Goal: Task Accomplishment & Management: Use online tool/utility

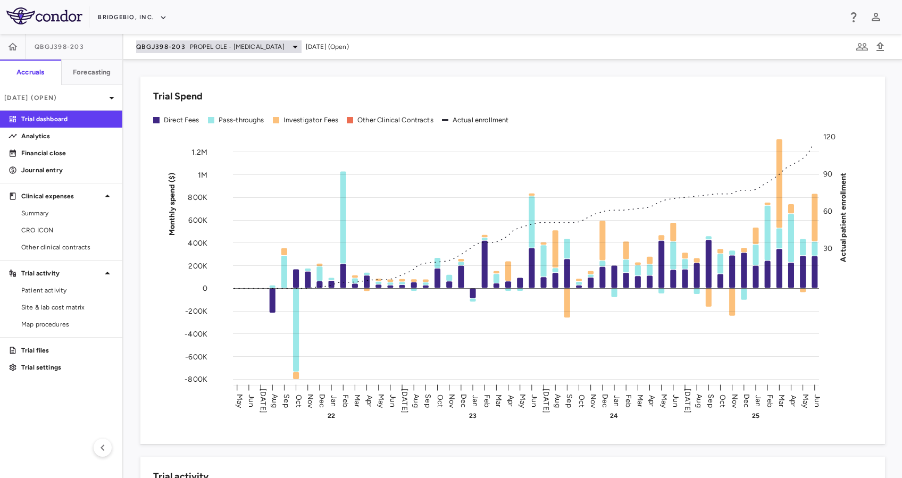
click at [233, 45] on span "PROPEL OLE - [MEDICAL_DATA]" at bounding box center [237, 47] width 95 height 10
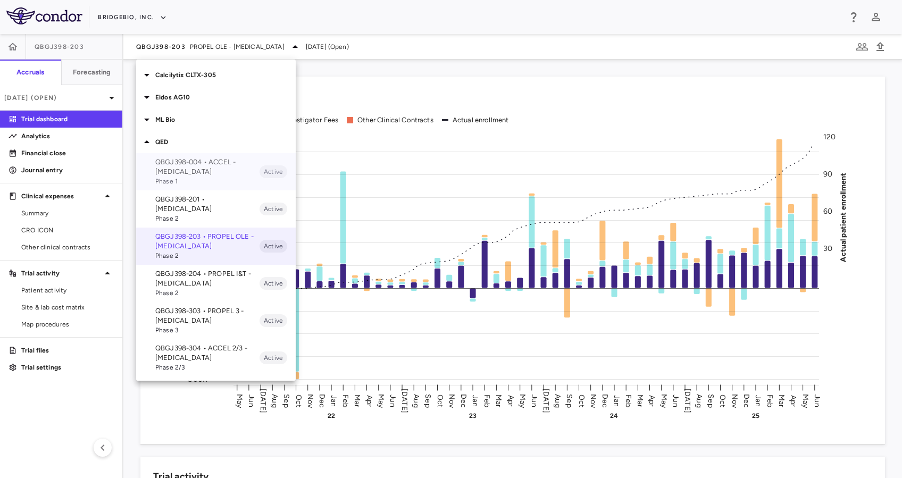
click at [210, 165] on p "QBGJ398-004 • ACCEL - [MEDICAL_DATA]" at bounding box center [207, 166] width 104 height 19
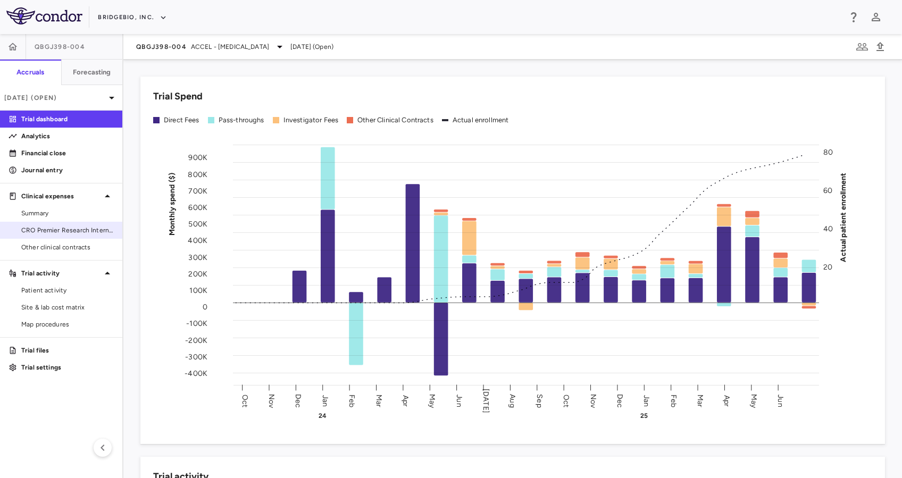
drag, startPoint x: 93, startPoint y: 225, endPoint x: 110, endPoint y: 228, distance: 17.7
click at [93, 225] on span "CRO Premier Research International" at bounding box center [67, 230] width 93 height 10
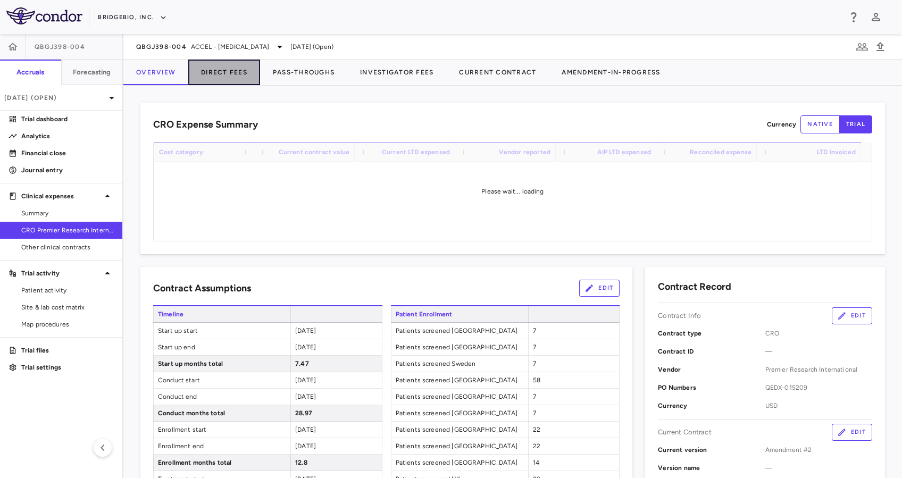
click at [213, 69] on button "Direct Fees" at bounding box center [224, 73] width 72 height 26
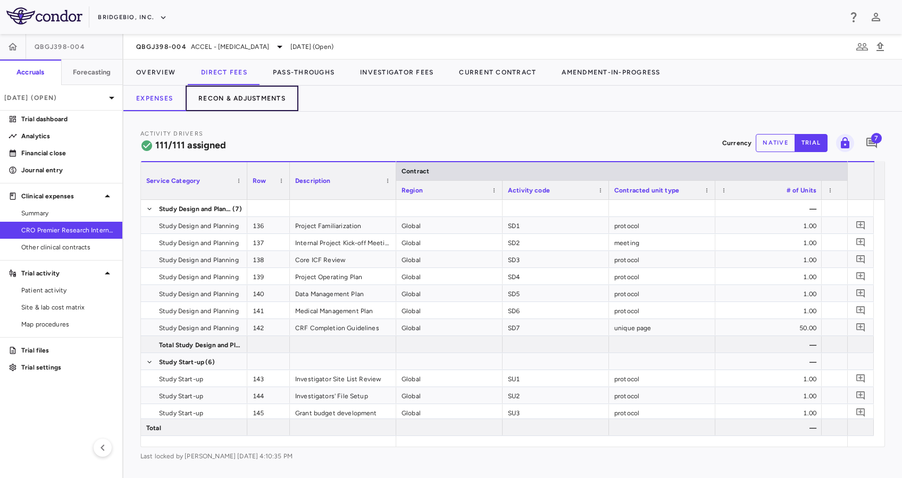
click at [234, 95] on button "Recon & Adjustments" at bounding box center [242, 99] width 113 height 26
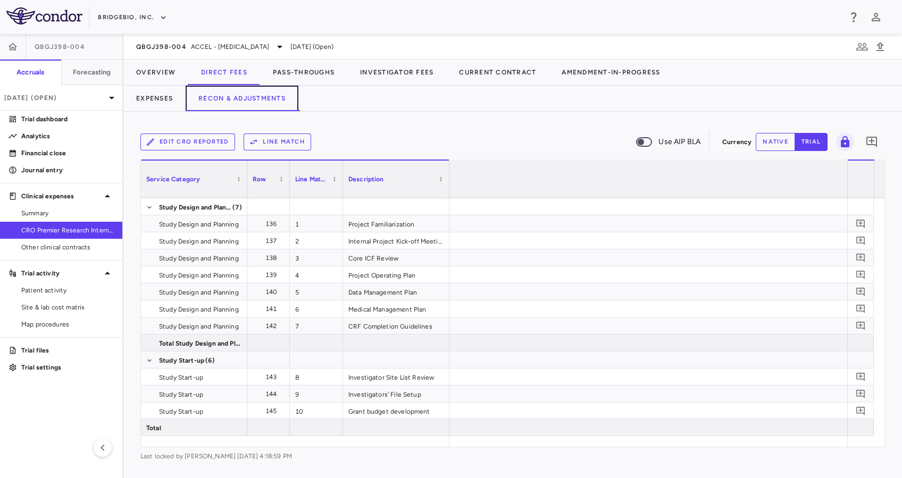
scroll to position [0, 2234]
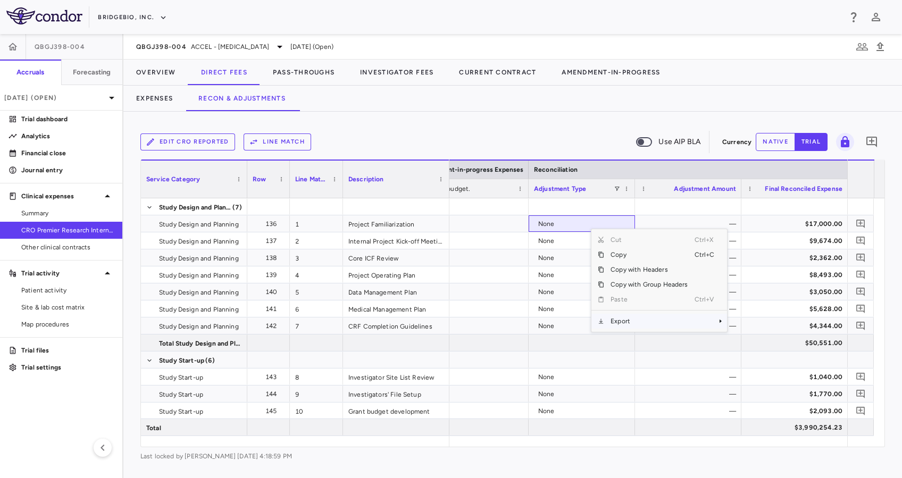
click at [643, 315] on span "Export" at bounding box center [649, 321] width 90 height 15
click at [775, 340] on span "Excel Export" at bounding box center [763, 339] width 50 height 15
click at [374, 128] on div "Edit CRO reported Line Match Use AIP BLA Currency native trial 0 Service Catego…" at bounding box center [512, 295] width 779 height 366
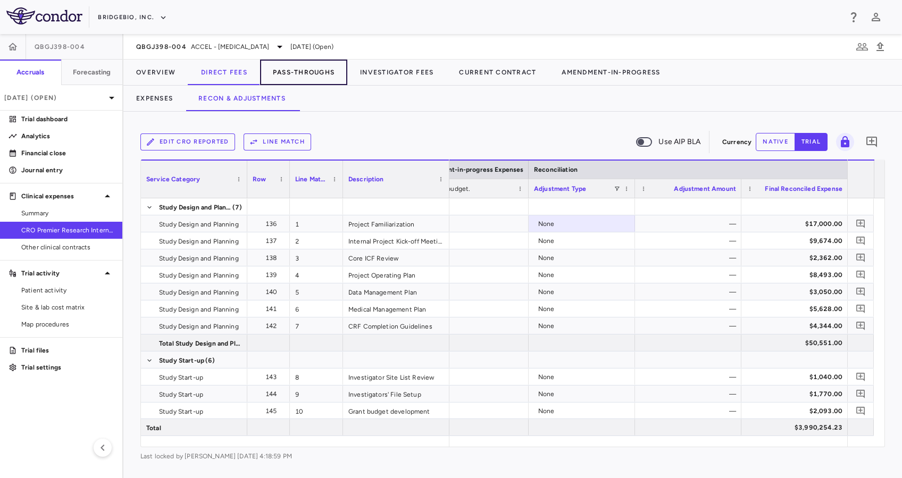
click at [314, 73] on button "Pass-Throughs" at bounding box center [303, 73] width 87 height 26
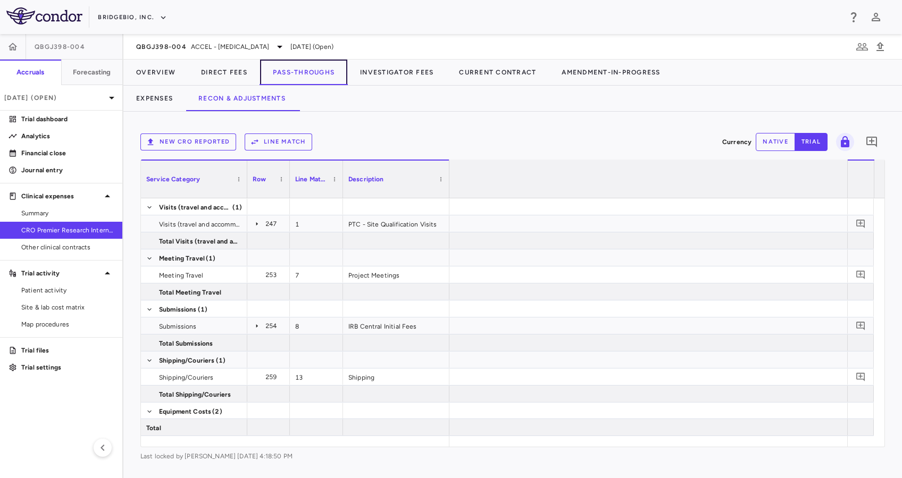
scroll to position [0, 2234]
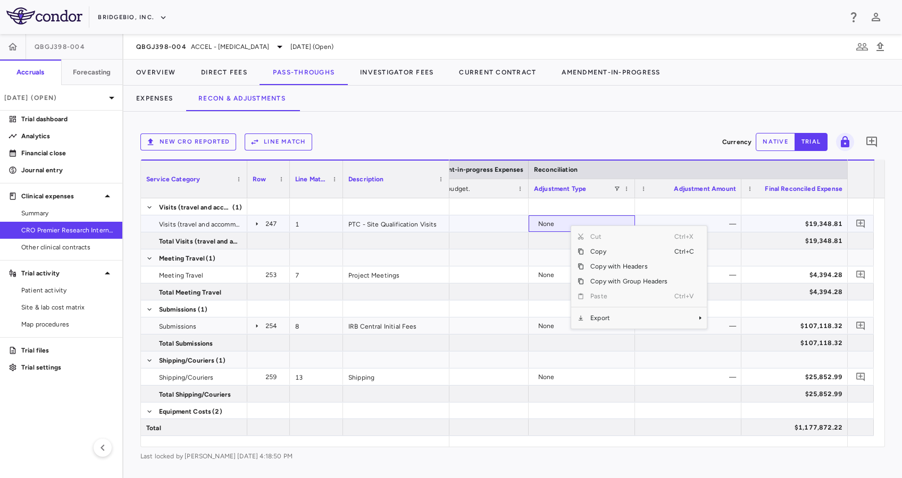
click at [253, 220] on icon at bounding box center [257, 224] width 9 height 9
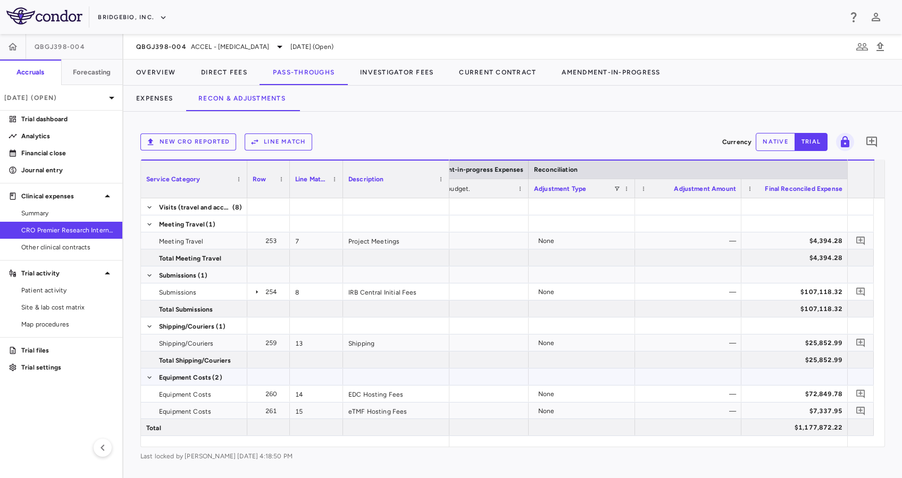
scroll to position [152, 0]
click at [255, 294] on icon at bounding box center [257, 293] width 9 height 9
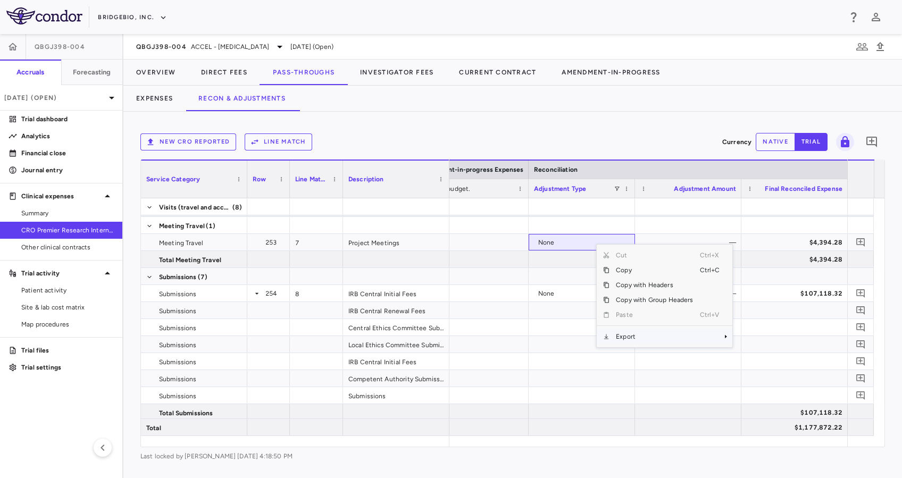
click at [638, 337] on span "Export" at bounding box center [654, 336] width 90 height 15
click at [770, 358] on span "Excel Export" at bounding box center [768, 355] width 50 height 15
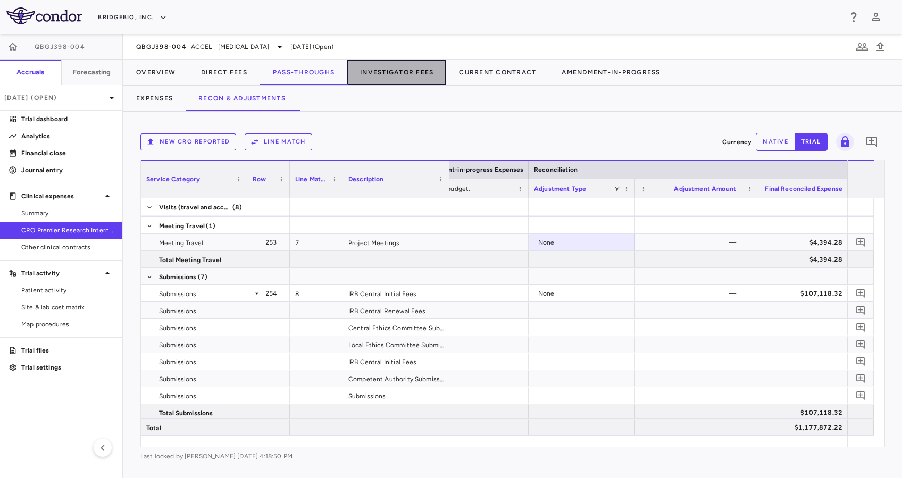
click at [383, 70] on button "Investigator Fees" at bounding box center [396, 73] width 99 height 26
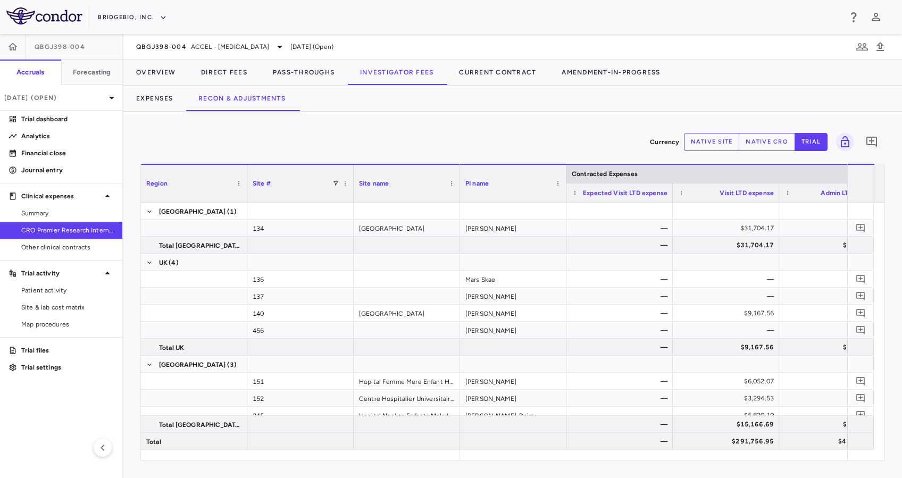
click at [730, 146] on button "native site" at bounding box center [712, 142] width 56 height 18
click at [815, 153] on div "Currency native site native cro trial 0" at bounding box center [512, 142] width 744 height 27
click at [815, 150] on button "trial" at bounding box center [810, 142] width 33 height 18
click at [142, 95] on button "Expenses" at bounding box center [154, 99] width 62 height 26
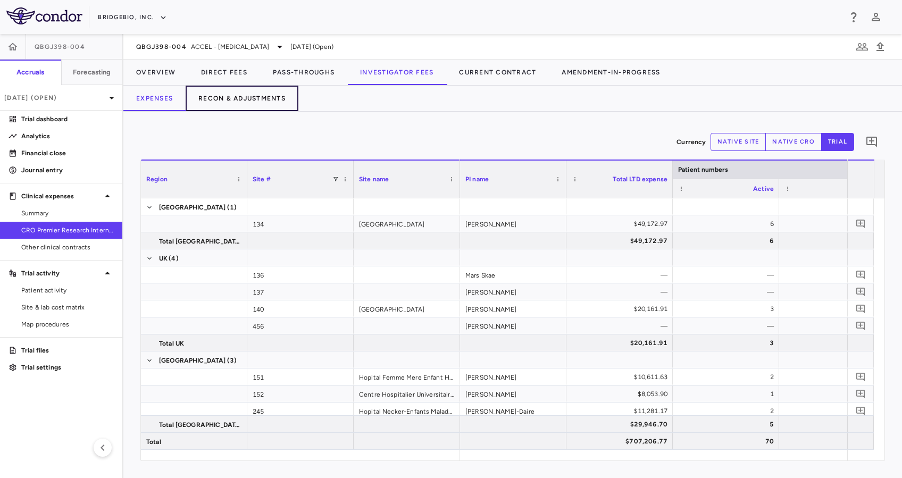
click at [210, 98] on button "Recon & Adjustments" at bounding box center [242, 99] width 113 height 26
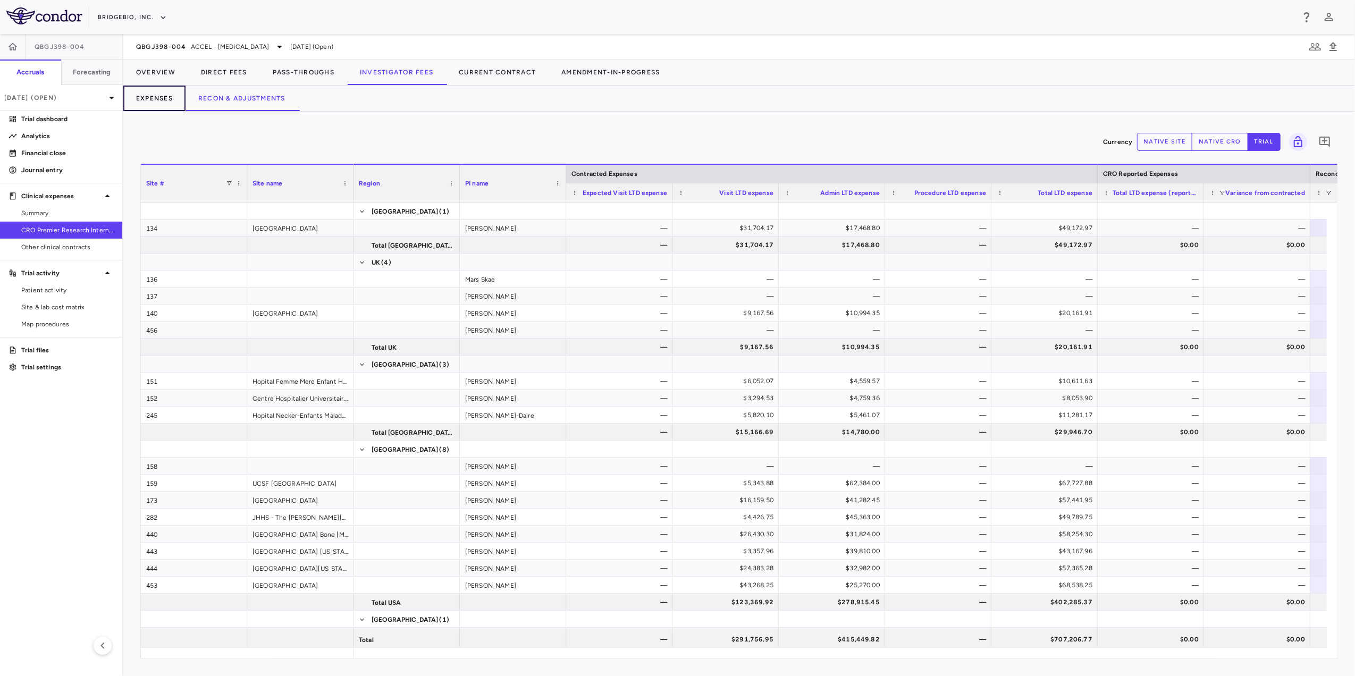
click at [162, 98] on button "Expenses" at bounding box center [154, 99] width 62 height 26
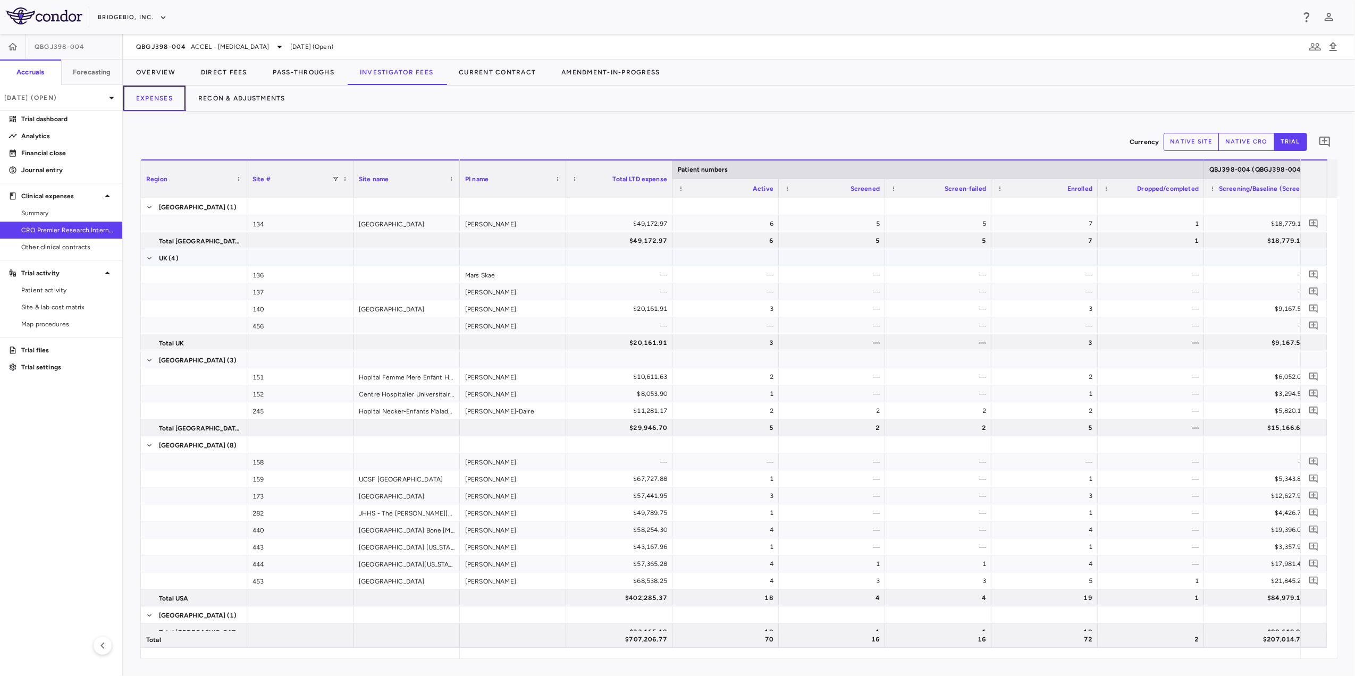
scroll to position [0, 1]
click at [216, 98] on button "Recon & Adjustments" at bounding box center [242, 99] width 113 height 26
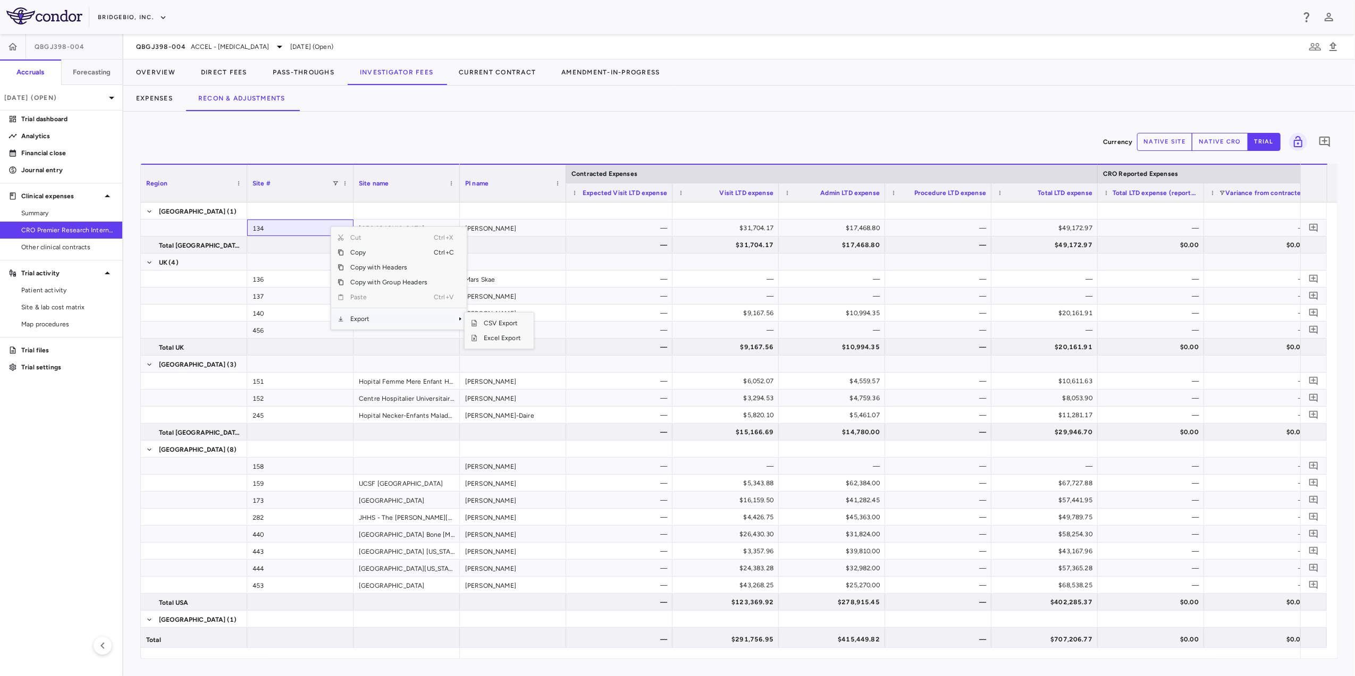
click at [399, 319] on span "Export" at bounding box center [389, 319] width 90 height 15
click at [493, 340] on span "Excel Export" at bounding box center [503, 338] width 50 height 15
click at [810, 141] on div "Currency native site native cro trial 0" at bounding box center [739, 142] width 1198 height 27
click at [261, 44] on span "ACCEL - [MEDICAL_DATA]" at bounding box center [230, 47] width 78 height 10
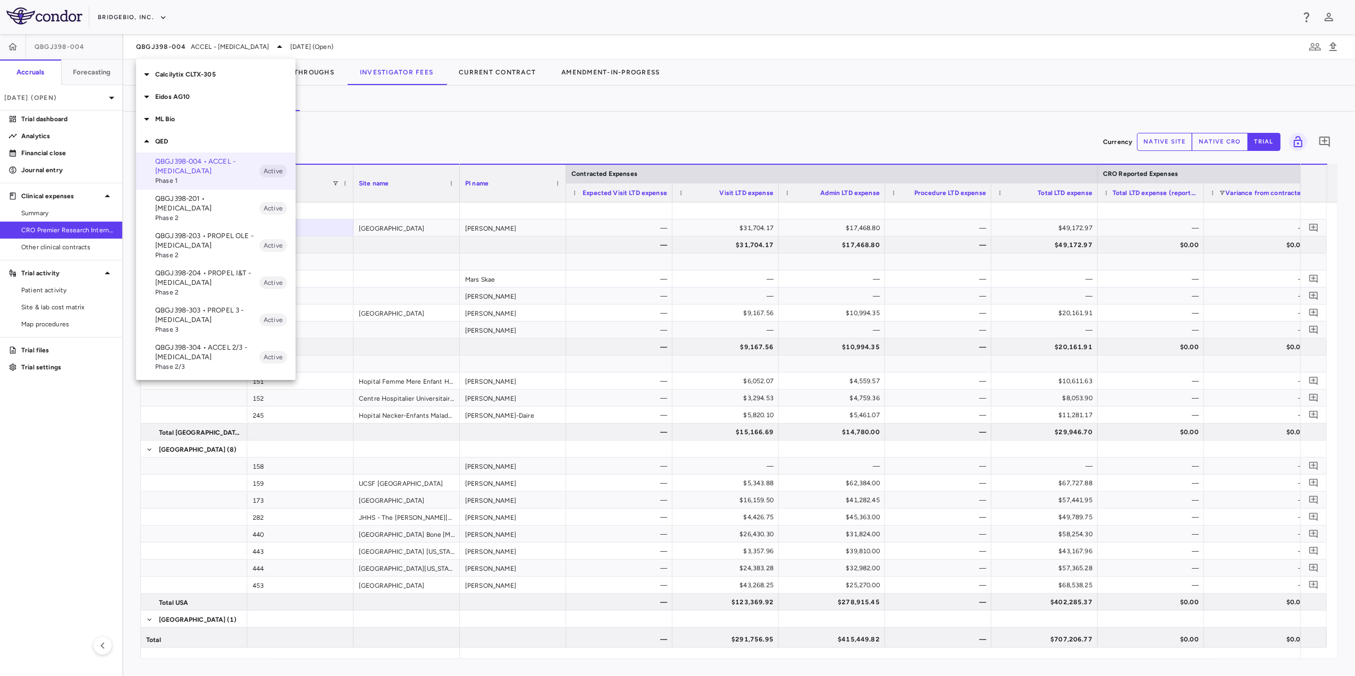
click at [184, 143] on p "QED" at bounding box center [225, 142] width 140 height 10
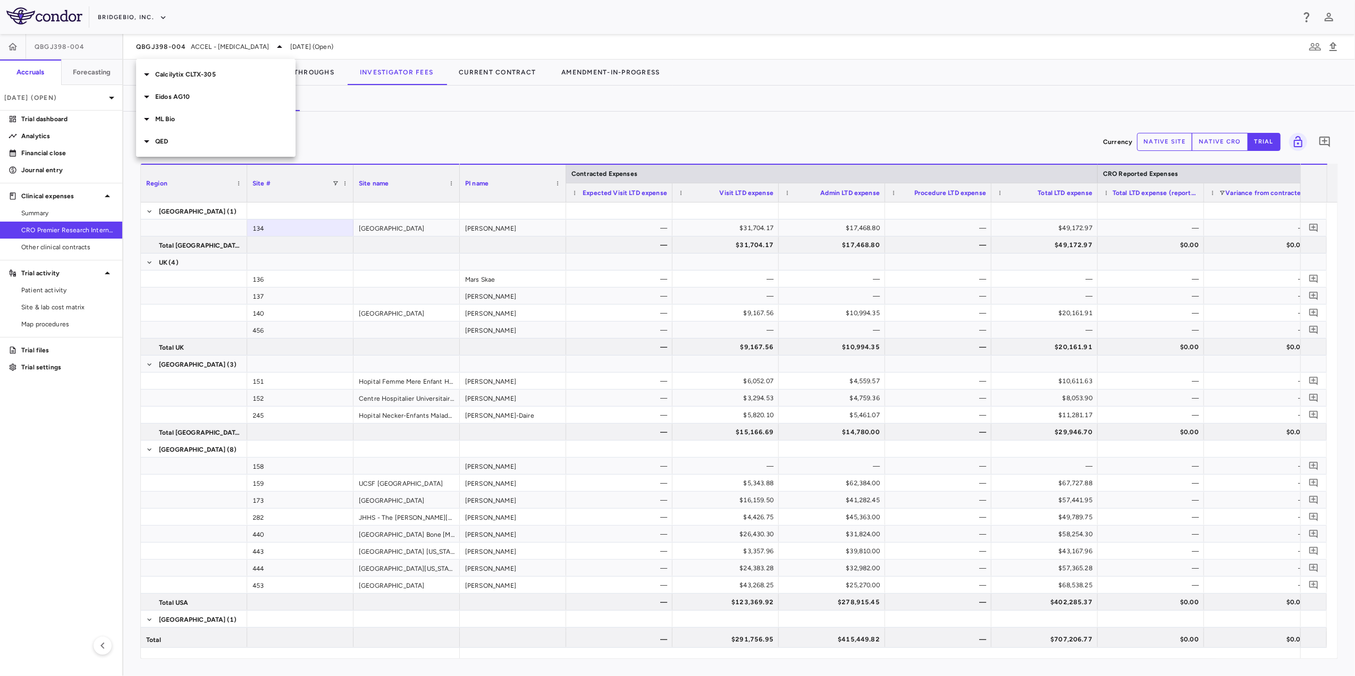
click at [186, 96] on p "Eidos AG10" at bounding box center [225, 97] width 140 height 10
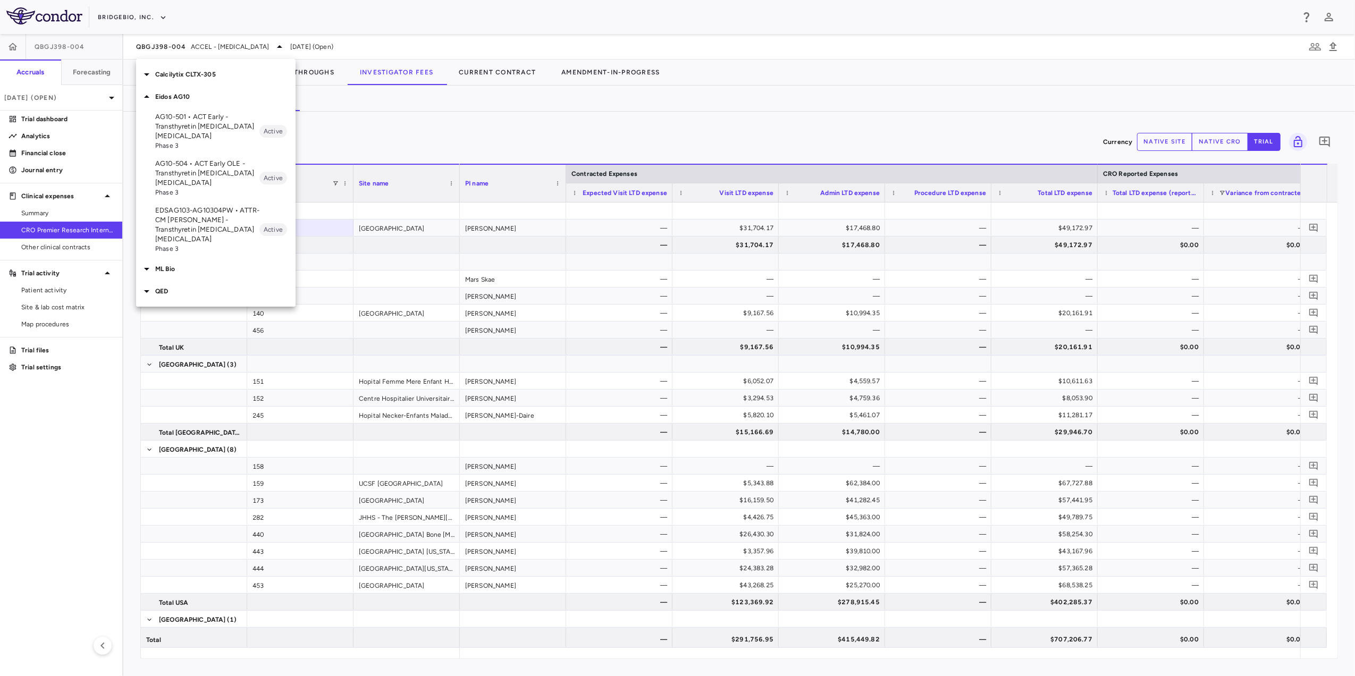
click at [212, 218] on p "EDSAG103-AG10304PW • ATTR-CM [PERSON_NAME] - Transthyretin [MEDICAL_DATA] [MEDI…" at bounding box center [207, 225] width 104 height 38
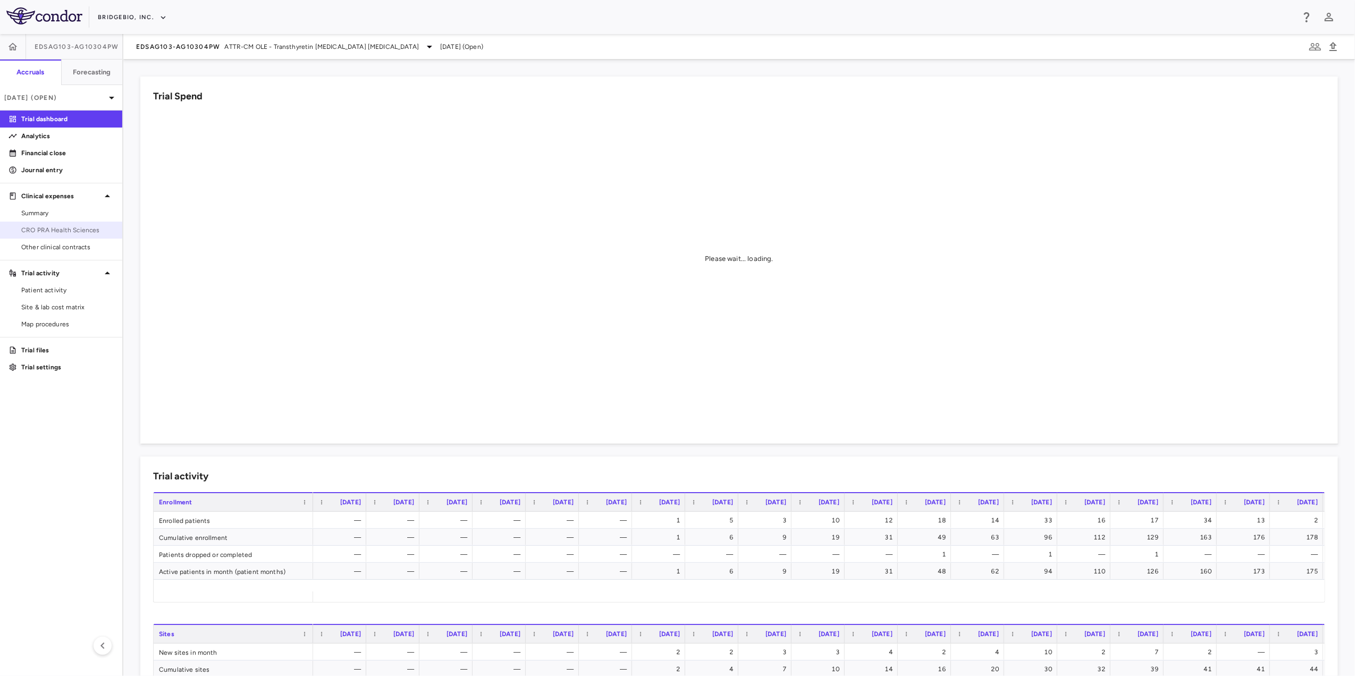
click at [64, 225] on span "CRO PRA Health Sciences" at bounding box center [67, 230] width 93 height 10
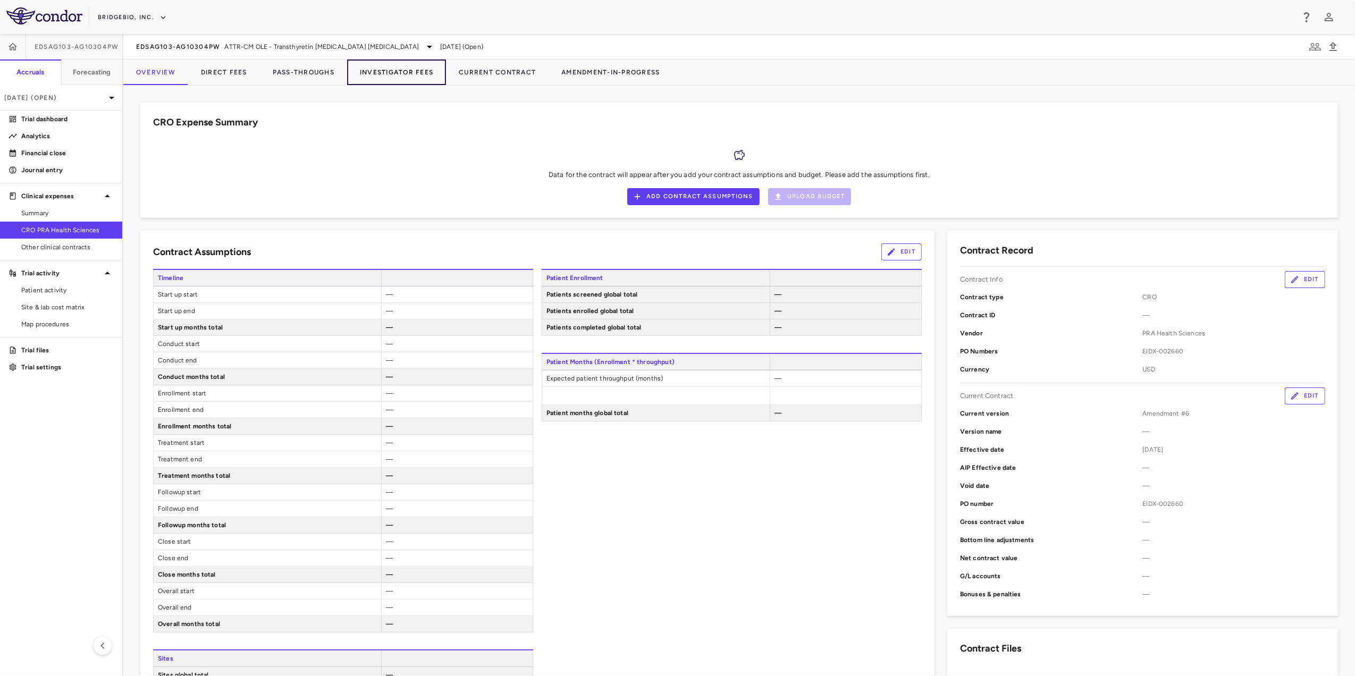
click at [382, 71] on button "Investigator Fees" at bounding box center [396, 73] width 99 height 26
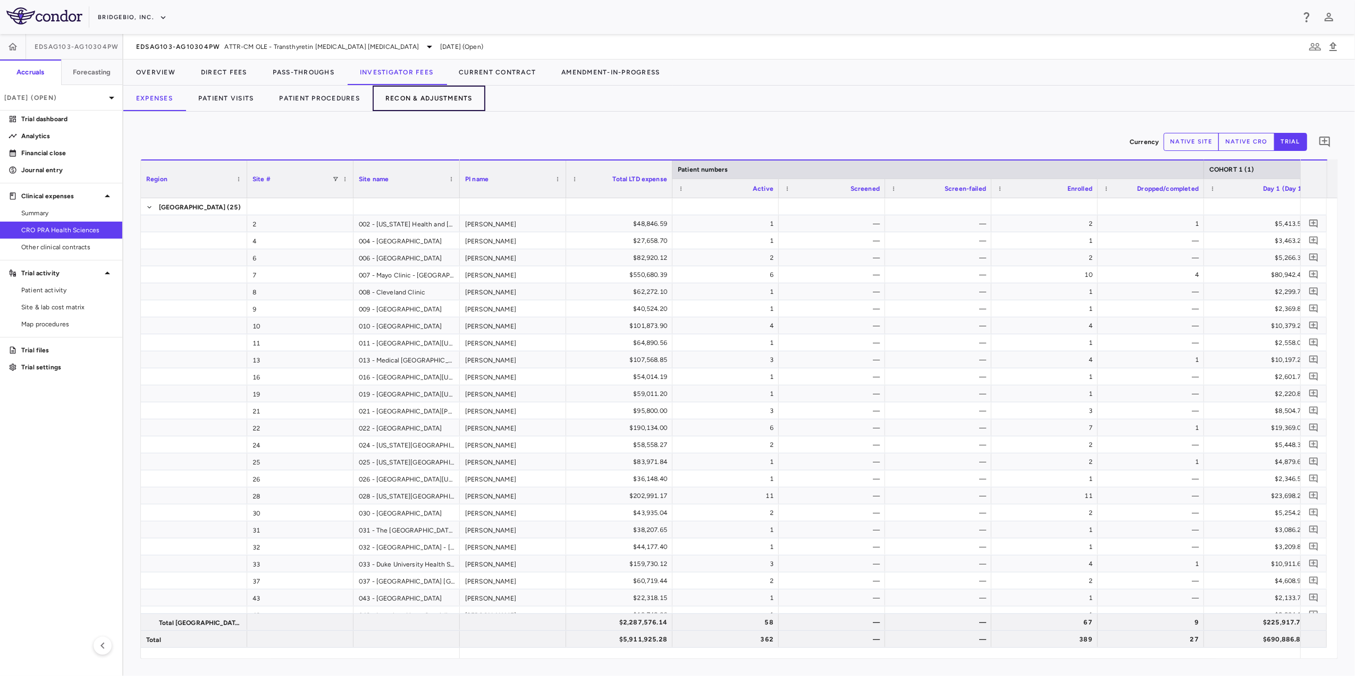
click at [392, 99] on button "Recon & Adjustments" at bounding box center [429, 99] width 113 height 26
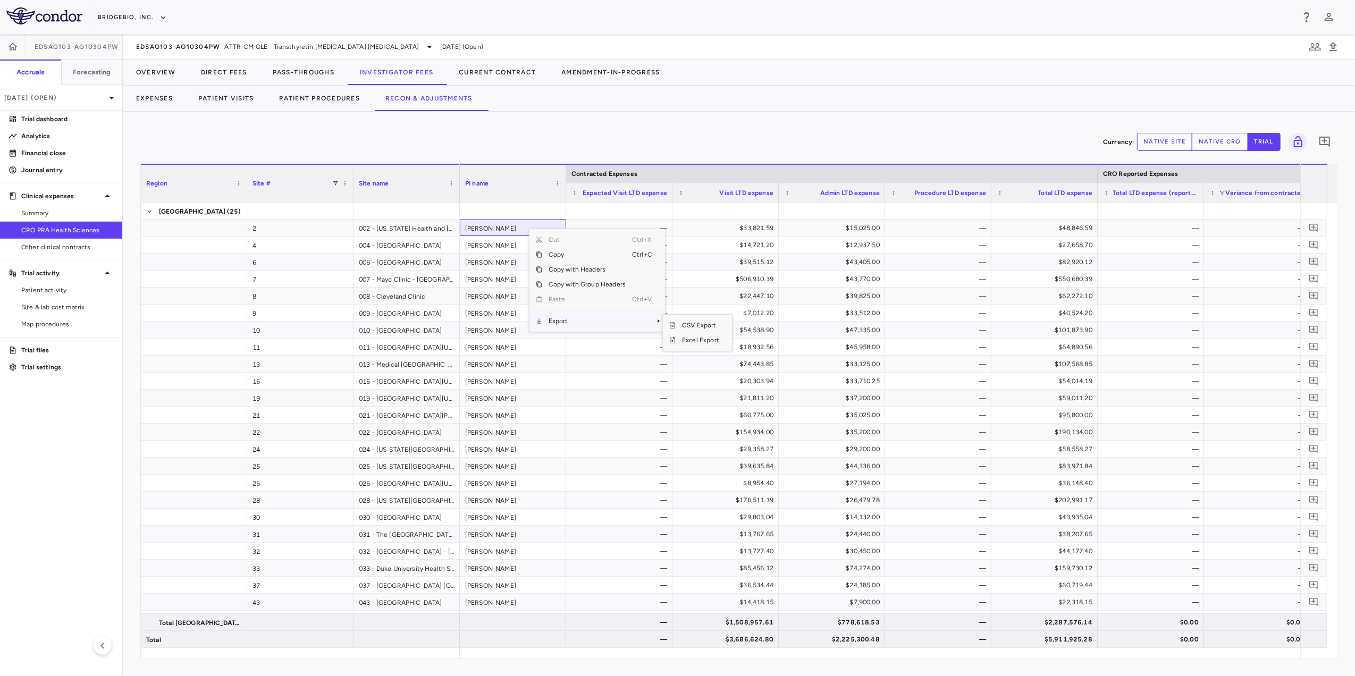
click at [574, 317] on span "Export" at bounding box center [587, 321] width 90 height 15
click at [692, 339] on span "Excel Export" at bounding box center [701, 340] width 50 height 15
click at [732, 161] on div "Currency native site native cro trial 0 Region Drag here to set column labels R…" at bounding box center [739, 394] width 1198 height 531
click at [106, 96] on icon at bounding box center [111, 97] width 13 height 13
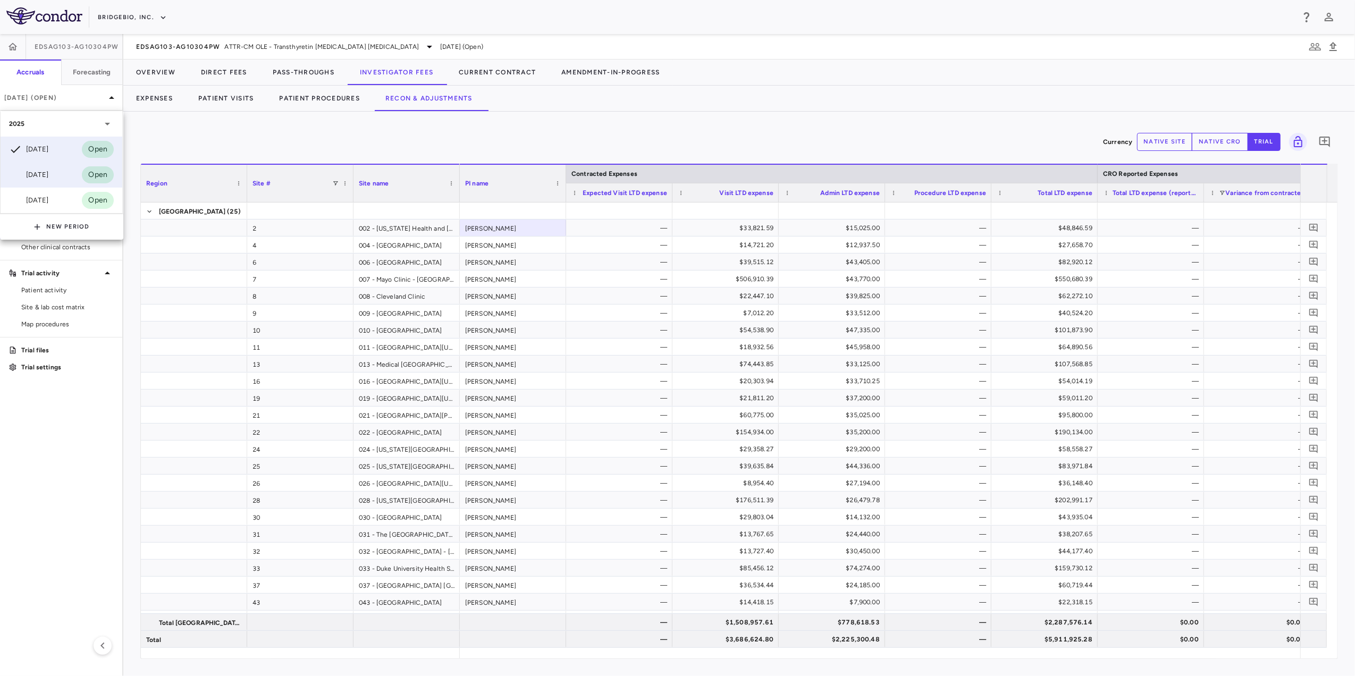
click at [48, 179] on div "[DATE]" at bounding box center [28, 175] width 39 height 13
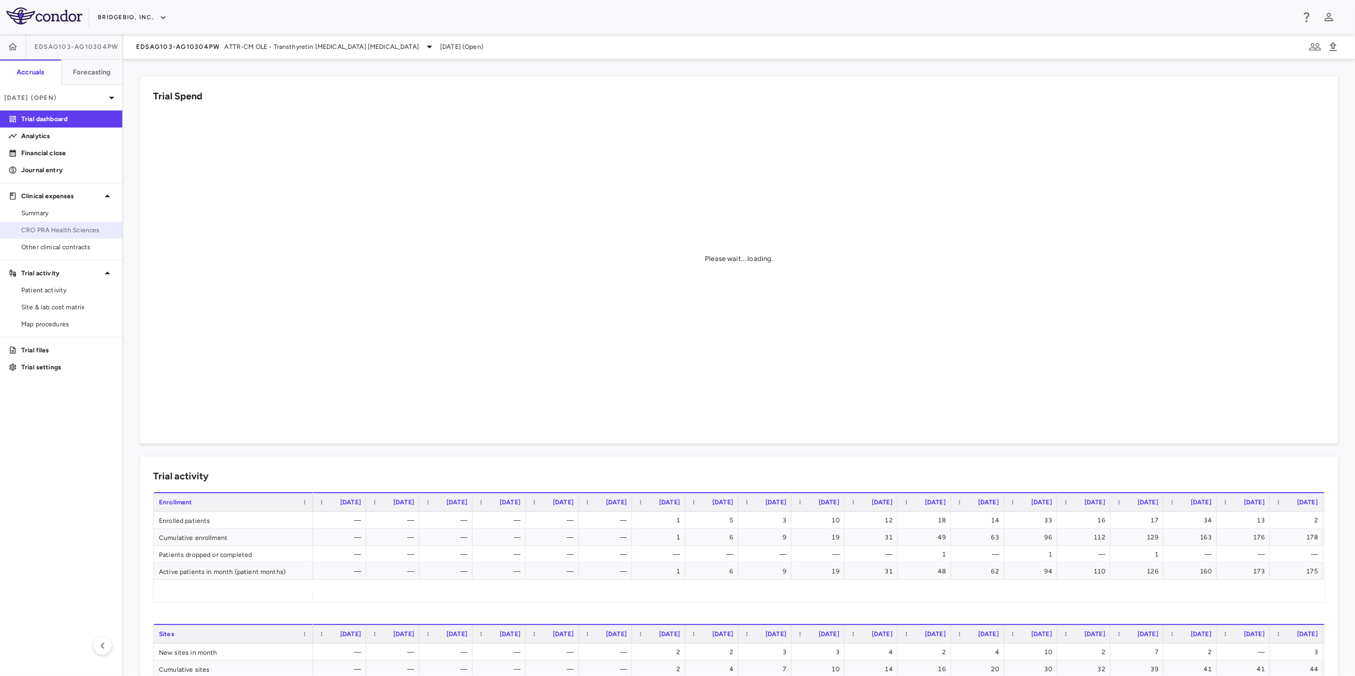
click at [83, 230] on span "CRO PRA Health Sciences" at bounding box center [67, 230] width 93 height 10
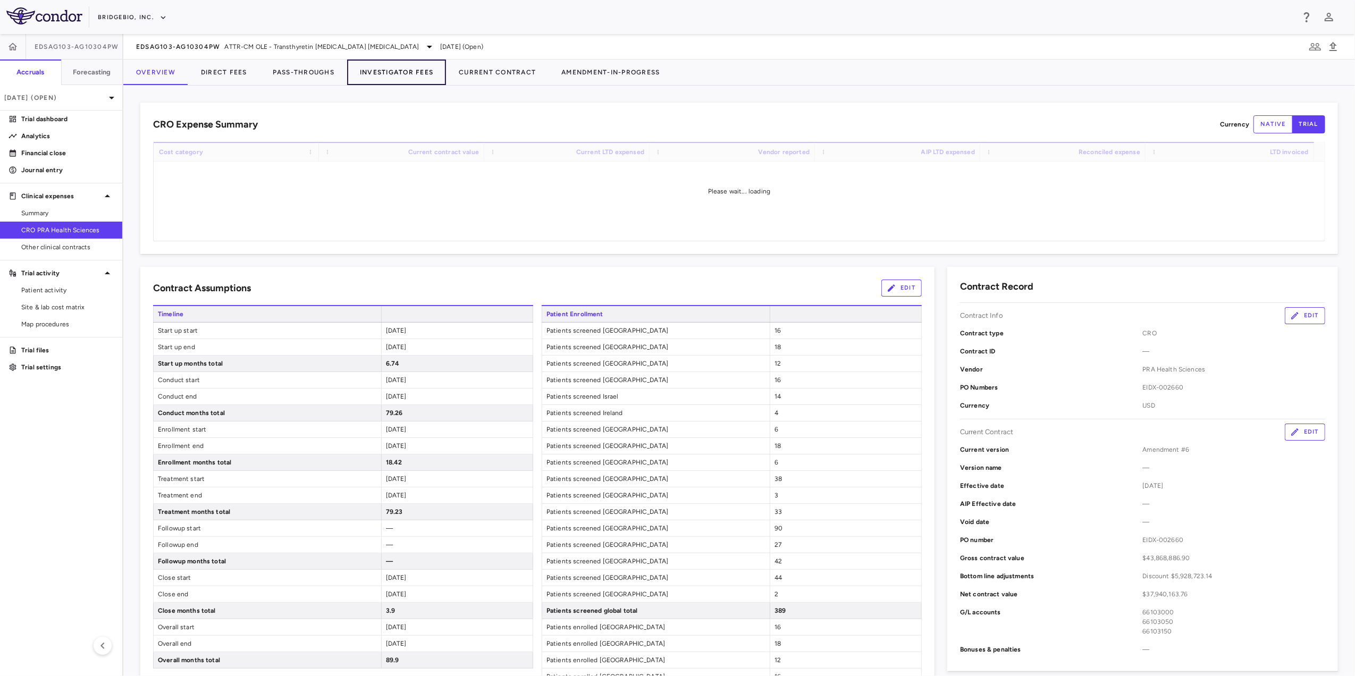
click at [394, 77] on button "Investigator Fees" at bounding box center [396, 73] width 99 height 26
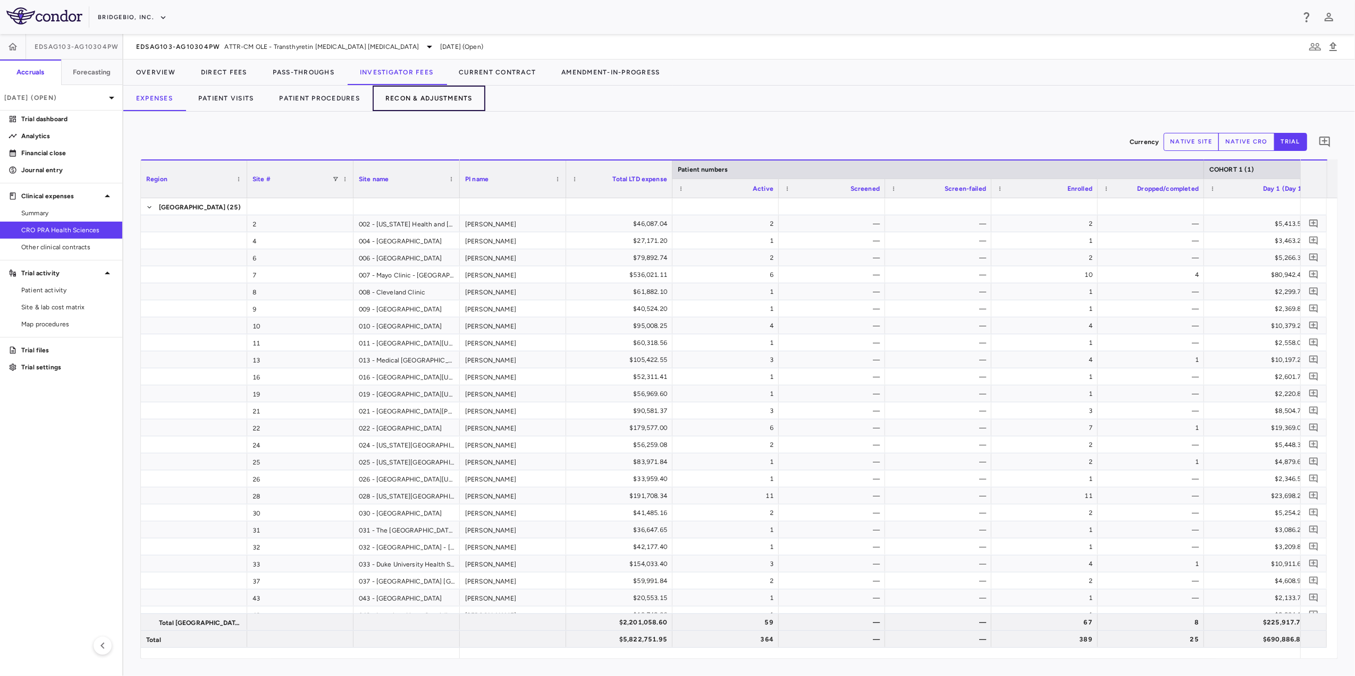
click at [420, 101] on button "Recon & Adjustments" at bounding box center [429, 99] width 113 height 26
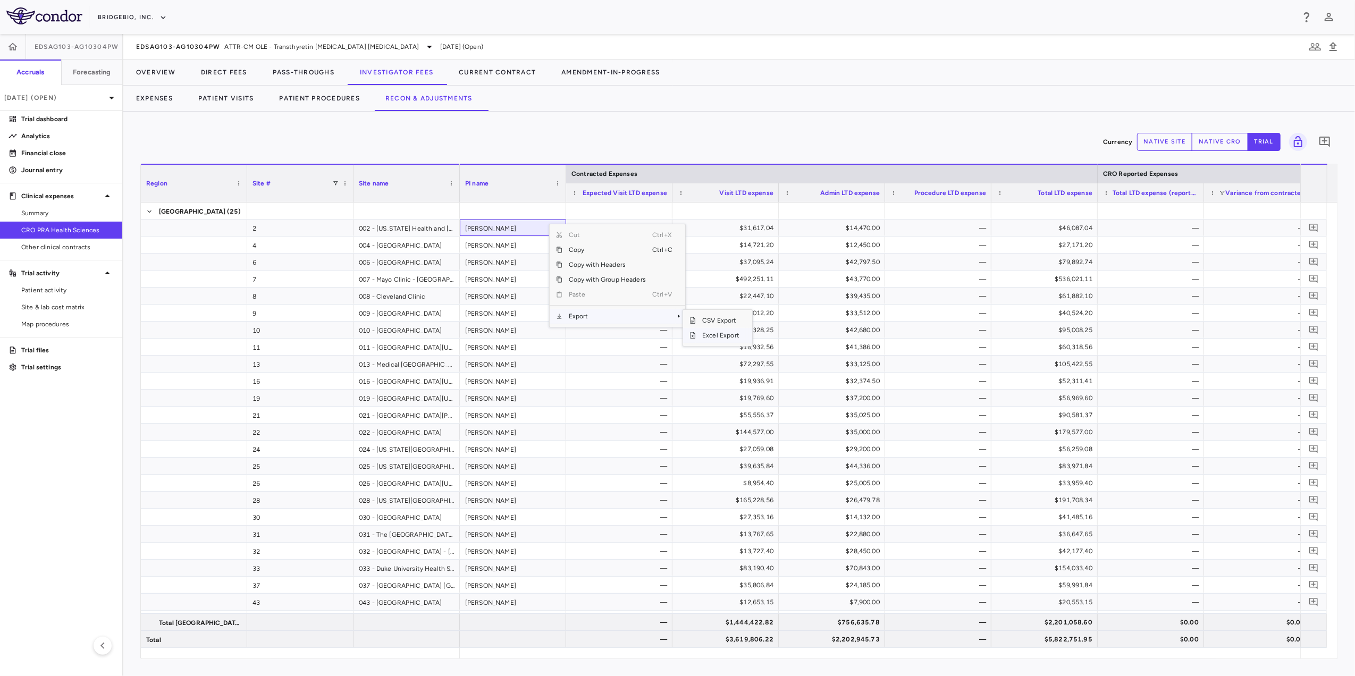
click at [701, 333] on span "Excel Export" at bounding box center [721, 335] width 50 height 15
click at [898, 478] on div "—" at bounding box center [940, 622] width 91 height 17
click at [156, 99] on button "Expenses" at bounding box center [154, 99] width 62 height 26
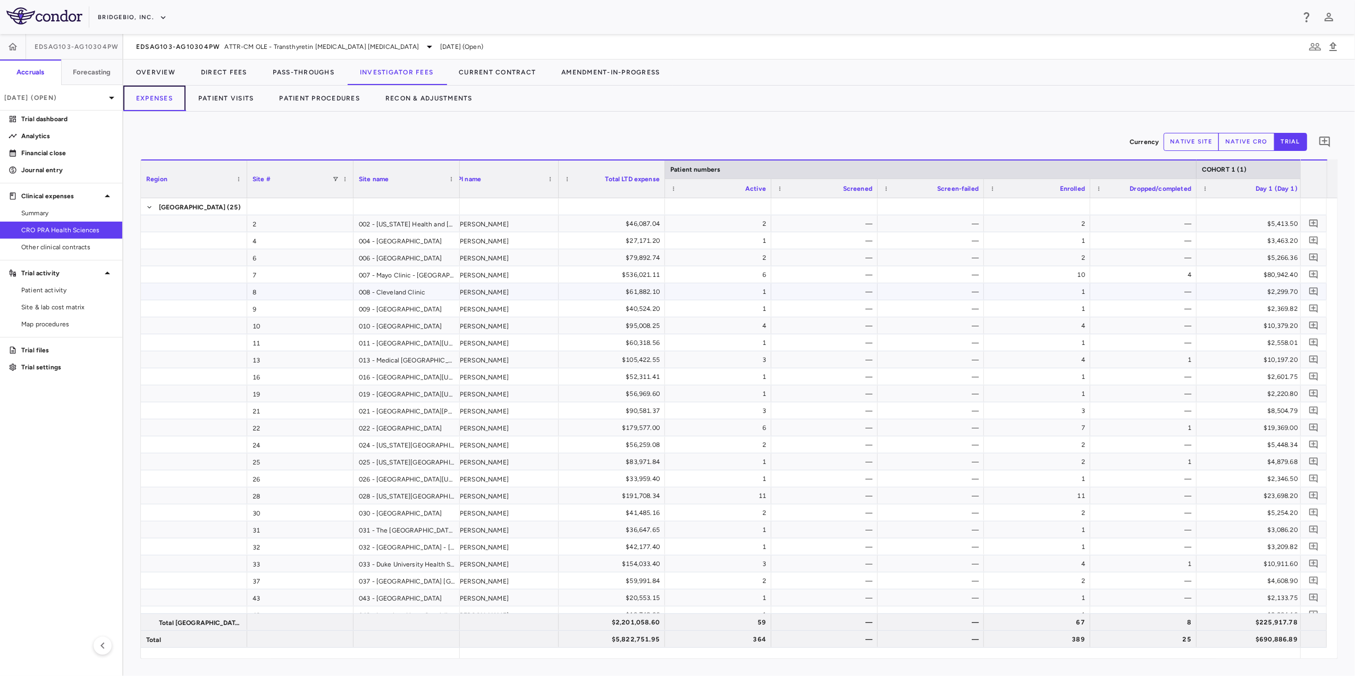
scroll to position [0, 7]
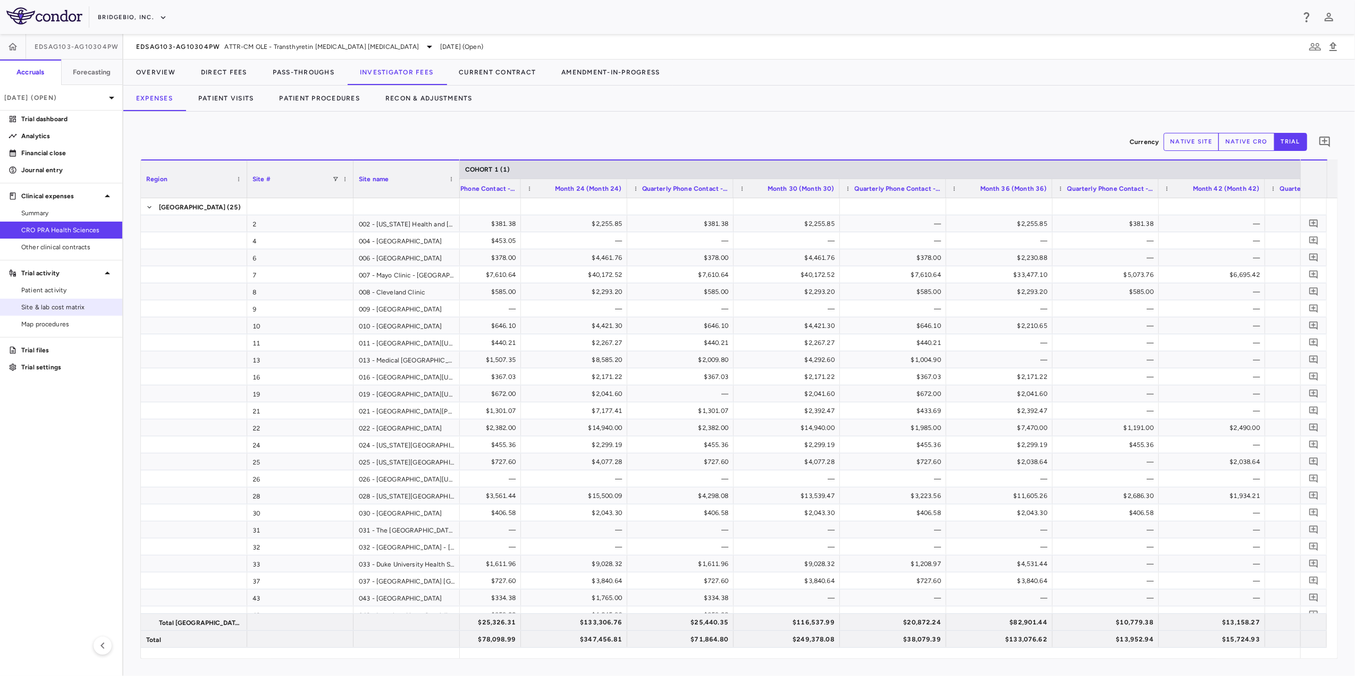
click at [45, 312] on span "Site & lab cost matrix" at bounding box center [67, 308] width 93 height 10
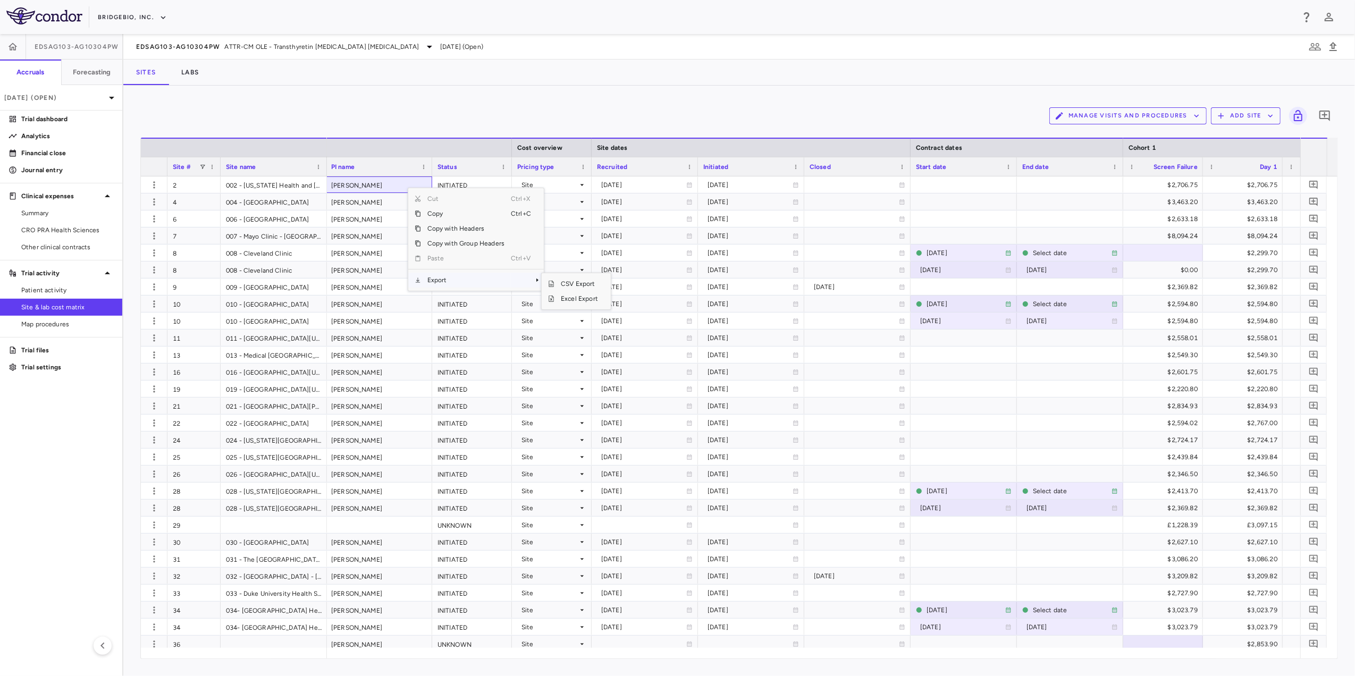
click at [466, 283] on span "Export" at bounding box center [466, 280] width 90 height 15
click at [564, 302] on span "Excel Export" at bounding box center [580, 298] width 50 height 15
click at [776, 111] on div "Manage Visits and Procedures Add Site 0" at bounding box center [739, 116] width 1198 height 27
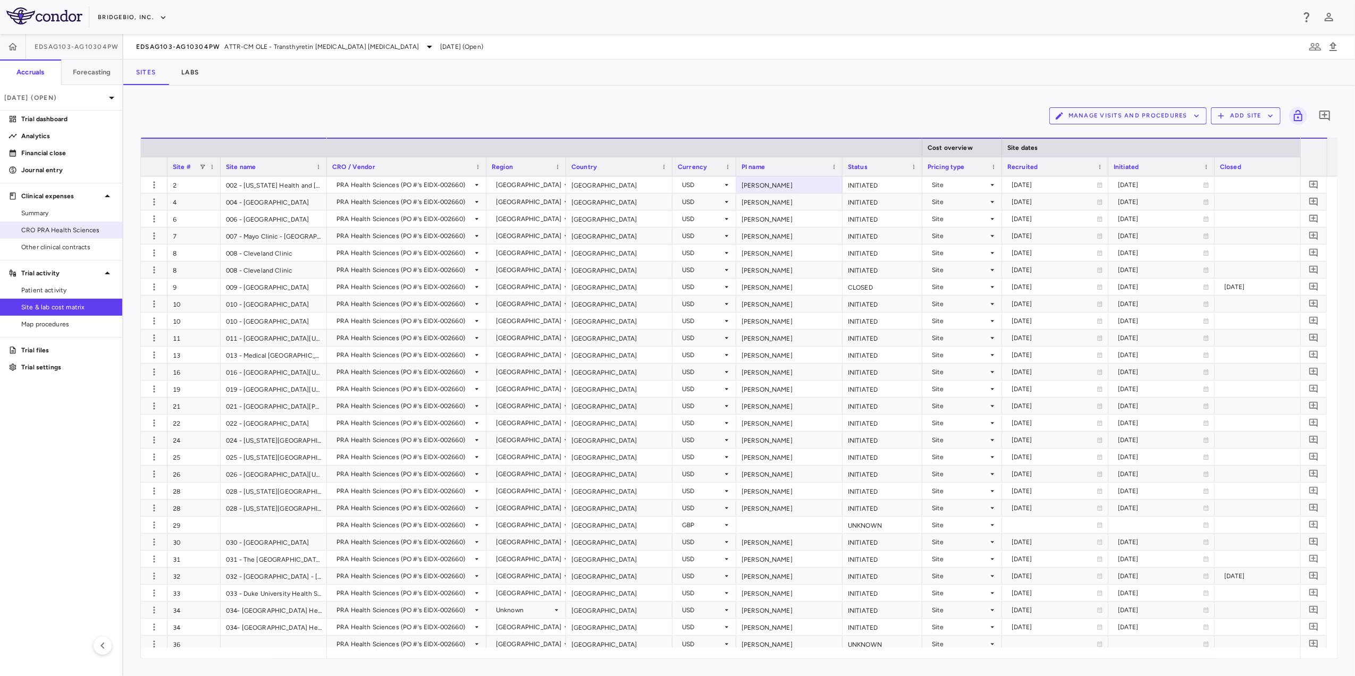
click at [60, 232] on span "CRO PRA Health Sciences" at bounding box center [67, 230] width 93 height 10
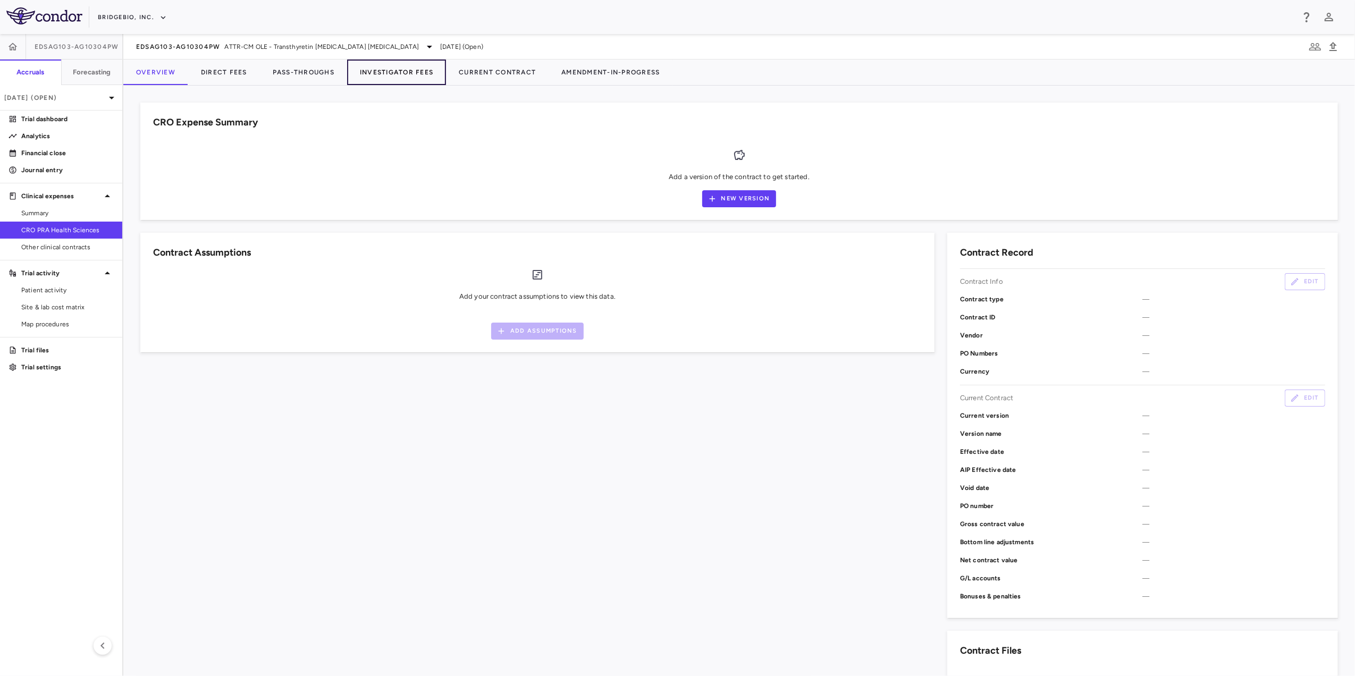
click at [372, 71] on button "Investigator Fees" at bounding box center [396, 73] width 99 height 26
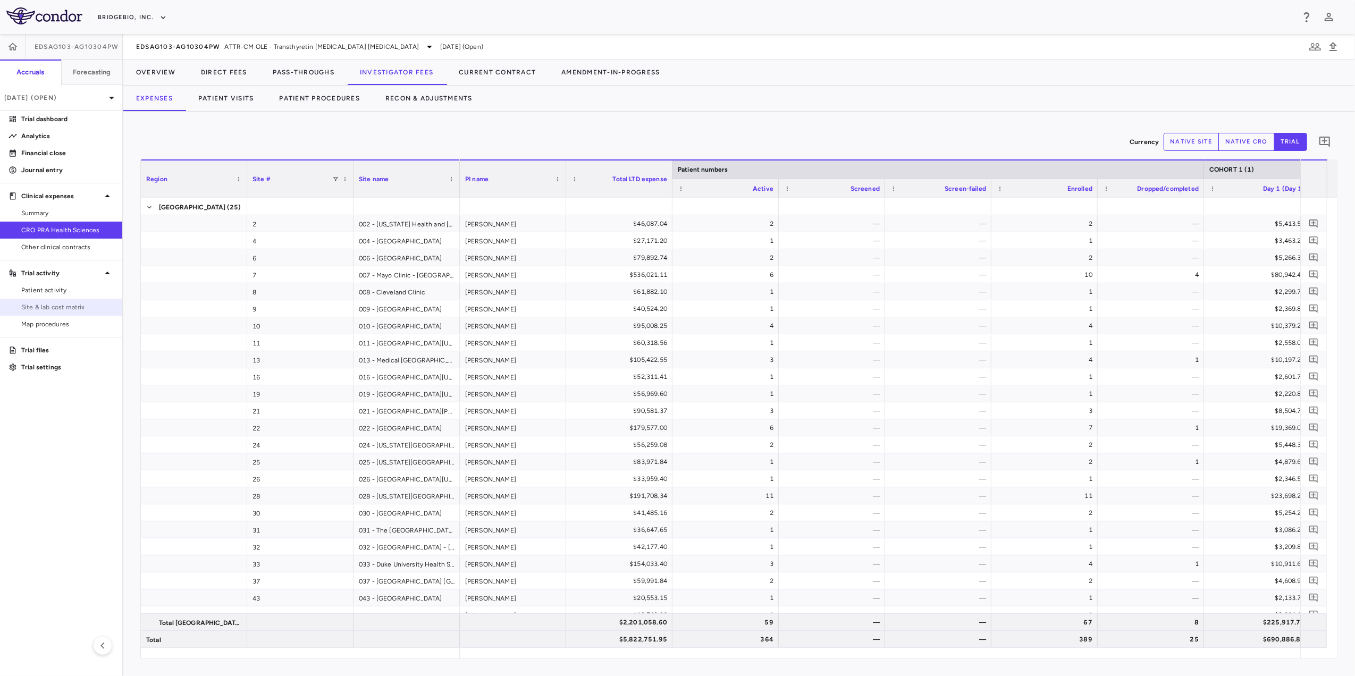
click at [73, 306] on span "Site & lab cost matrix" at bounding box center [67, 308] width 93 height 10
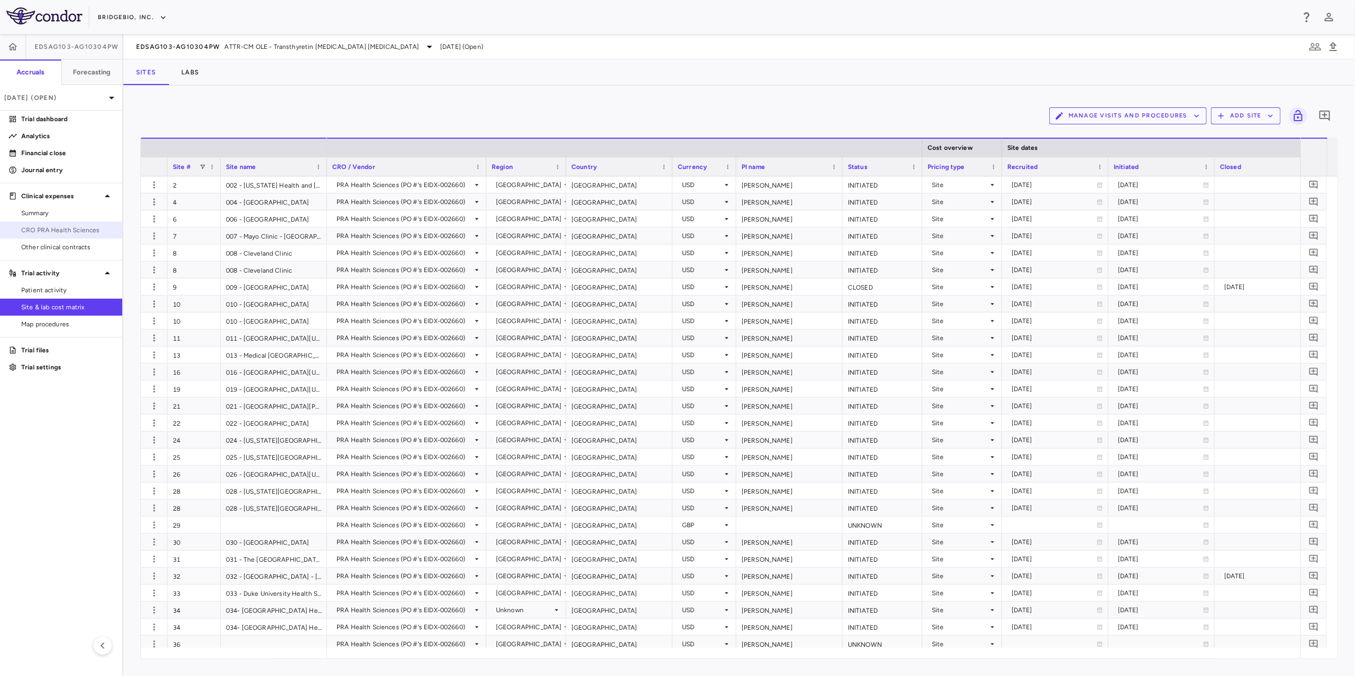
click at [77, 230] on span "CRO PRA Health Sciences" at bounding box center [67, 230] width 93 height 10
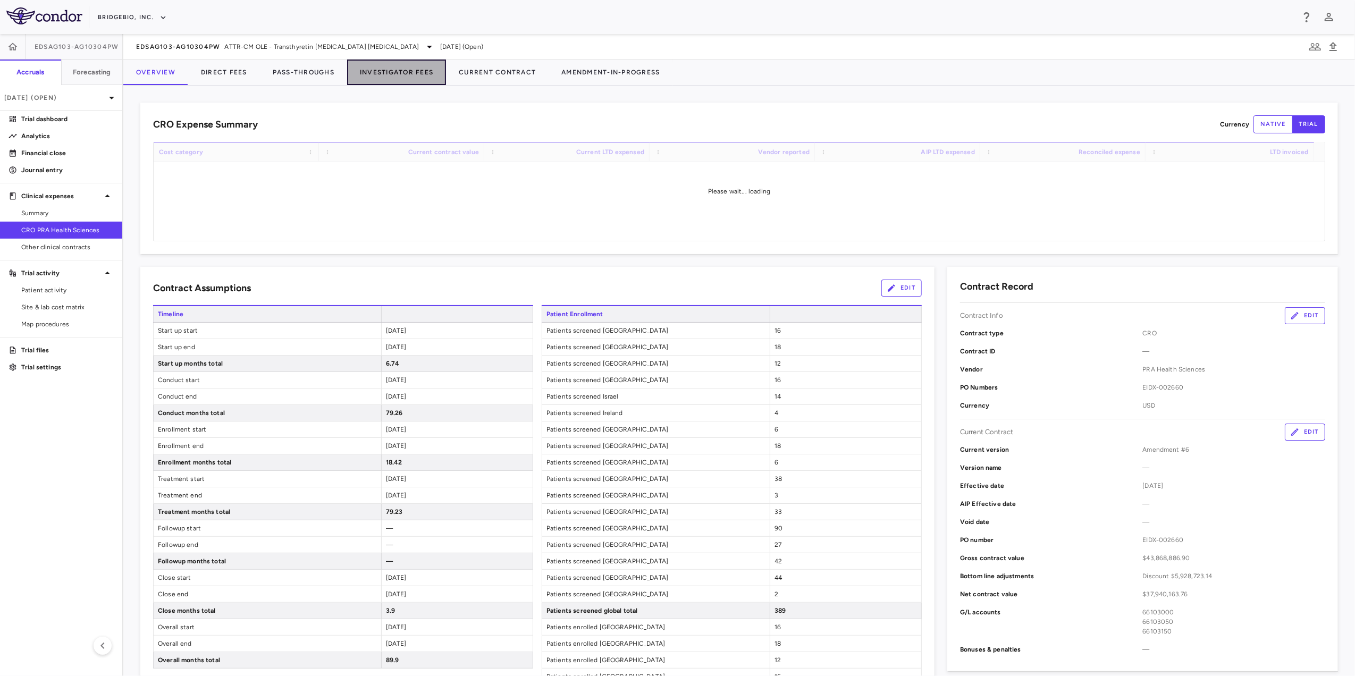
click at [394, 77] on button "Investigator Fees" at bounding box center [396, 73] width 99 height 26
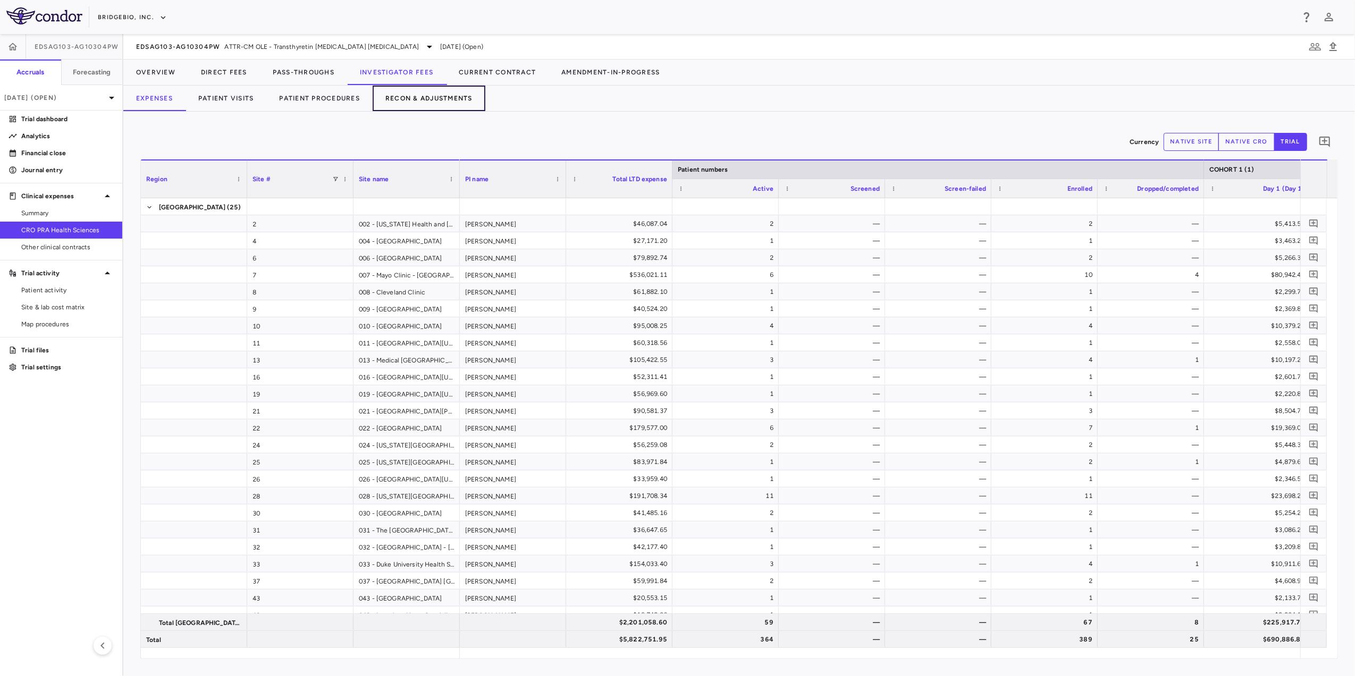
click at [412, 96] on button "Recon & Adjustments" at bounding box center [429, 99] width 113 height 26
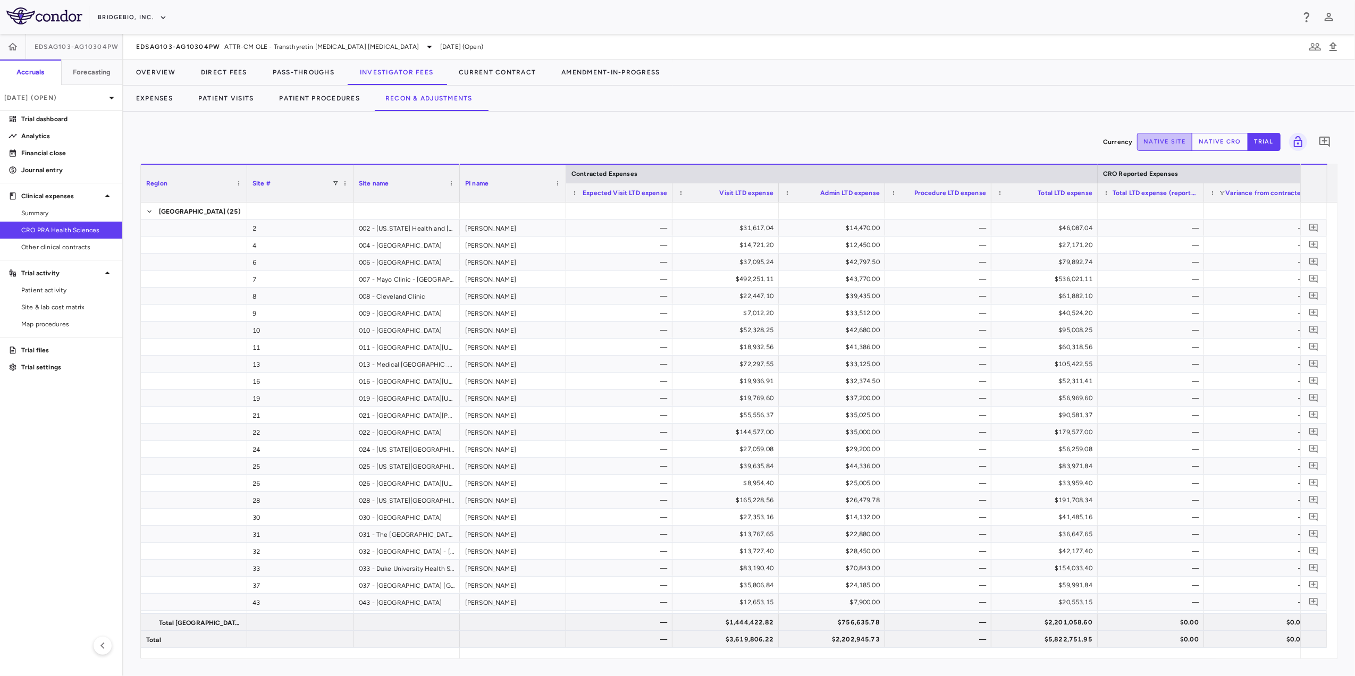
click at [901, 145] on button "native site" at bounding box center [1165, 142] width 56 height 18
click at [473, 478] on span "Export" at bounding box center [479, 562] width 90 height 15
click at [576, 478] on span "Excel Export" at bounding box center [592, 581] width 50 height 15
